Goal: Browse casually

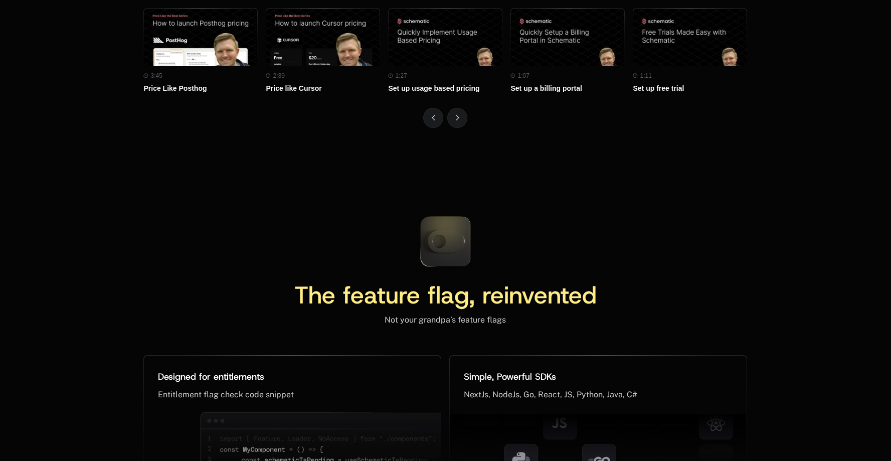
scroll to position [4636, 0]
